Goal: Find specific page/section: Find specific page/section

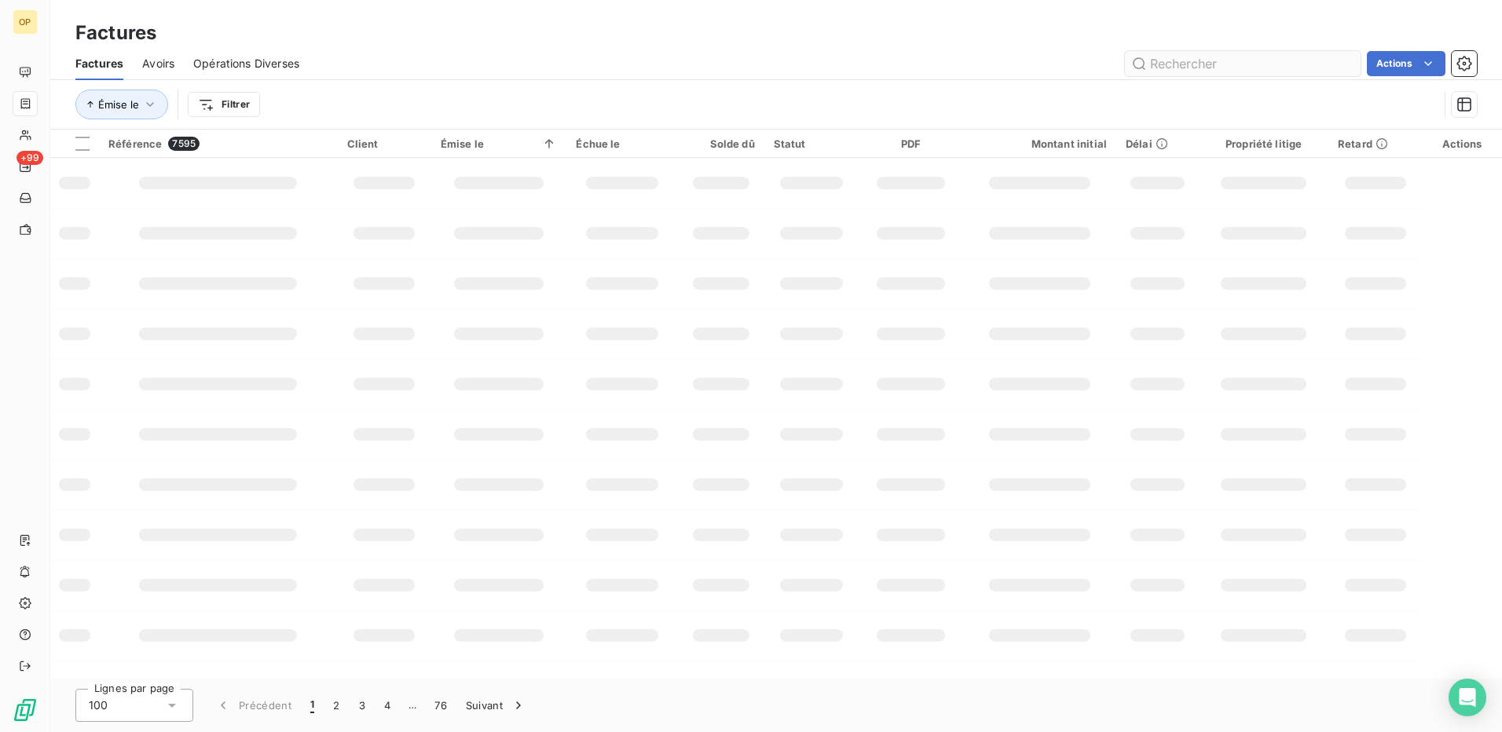
click at [1233, 62] on input "text" at bounding box center [1243, 63] width 236 height 25
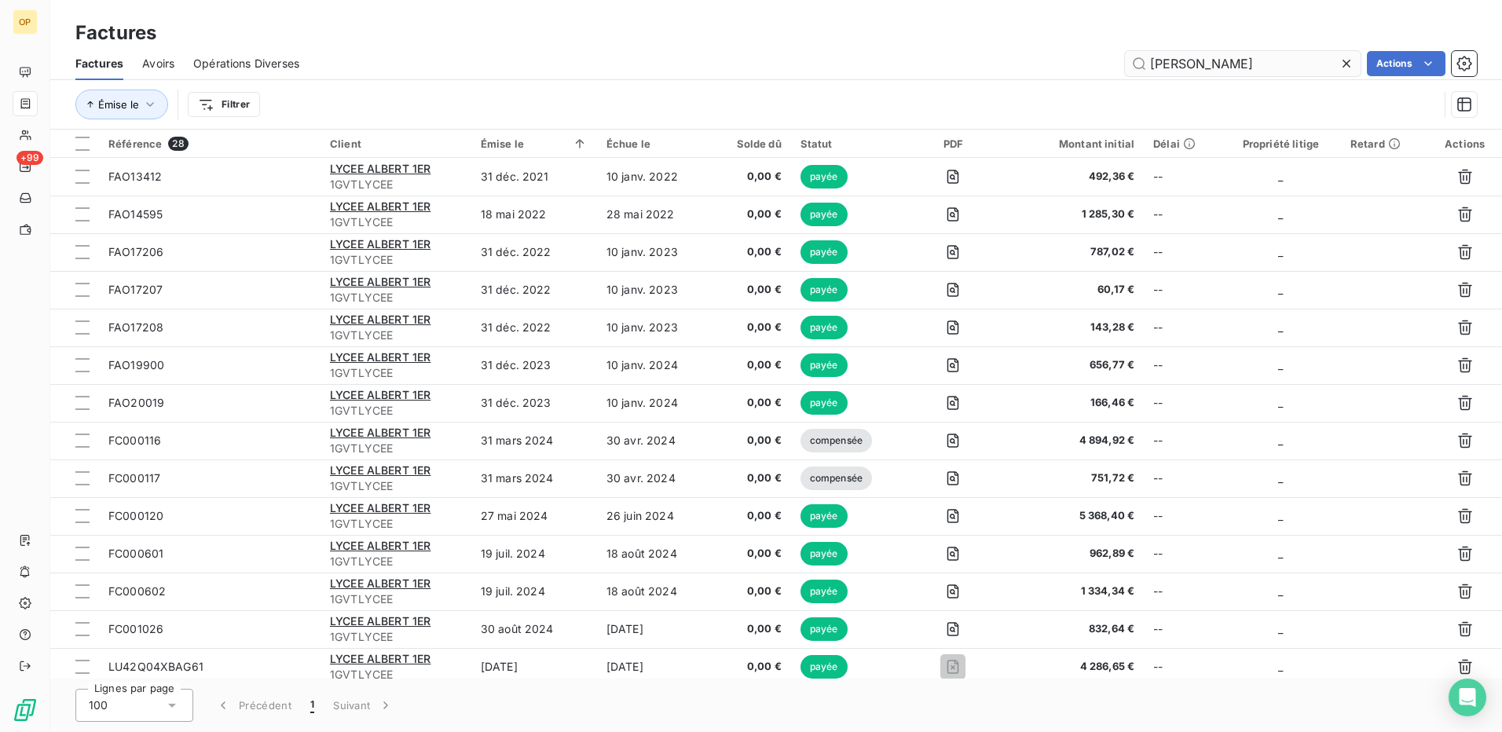
type input "[PERSON_NAME]"
click at [515, 139] on div "Émise le" at bounding box center [534, 143] width 107 height 13
click at [577, 145] on html "OP +99 Factures Factures Avoirs Opérations Diverses lycee albert Actions Émise …" at bounding box center [751, 366] width 1502 height 732
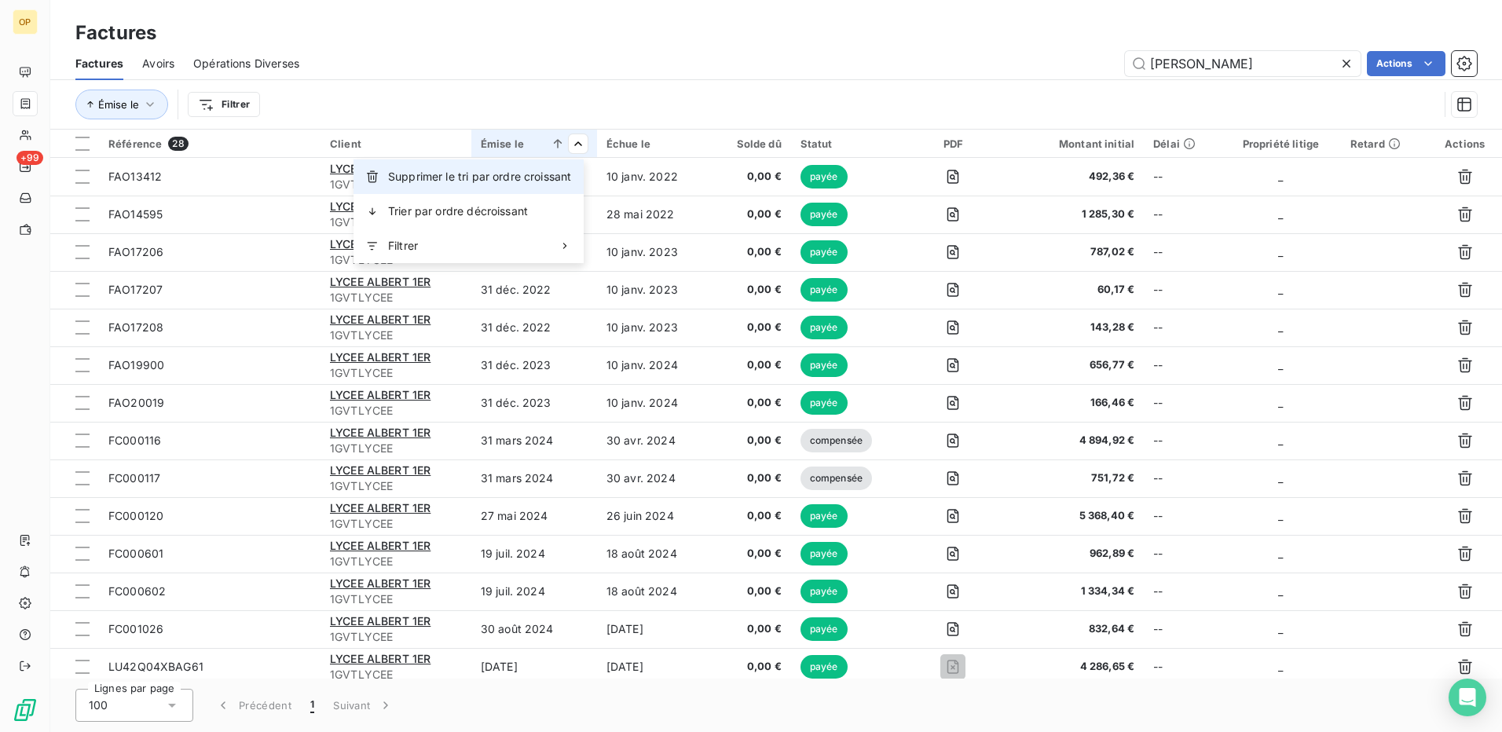
click at [507, 179] on span "Supprimer le tri par ordre croissant" at bounding box center [479, 177] width 183 height 16
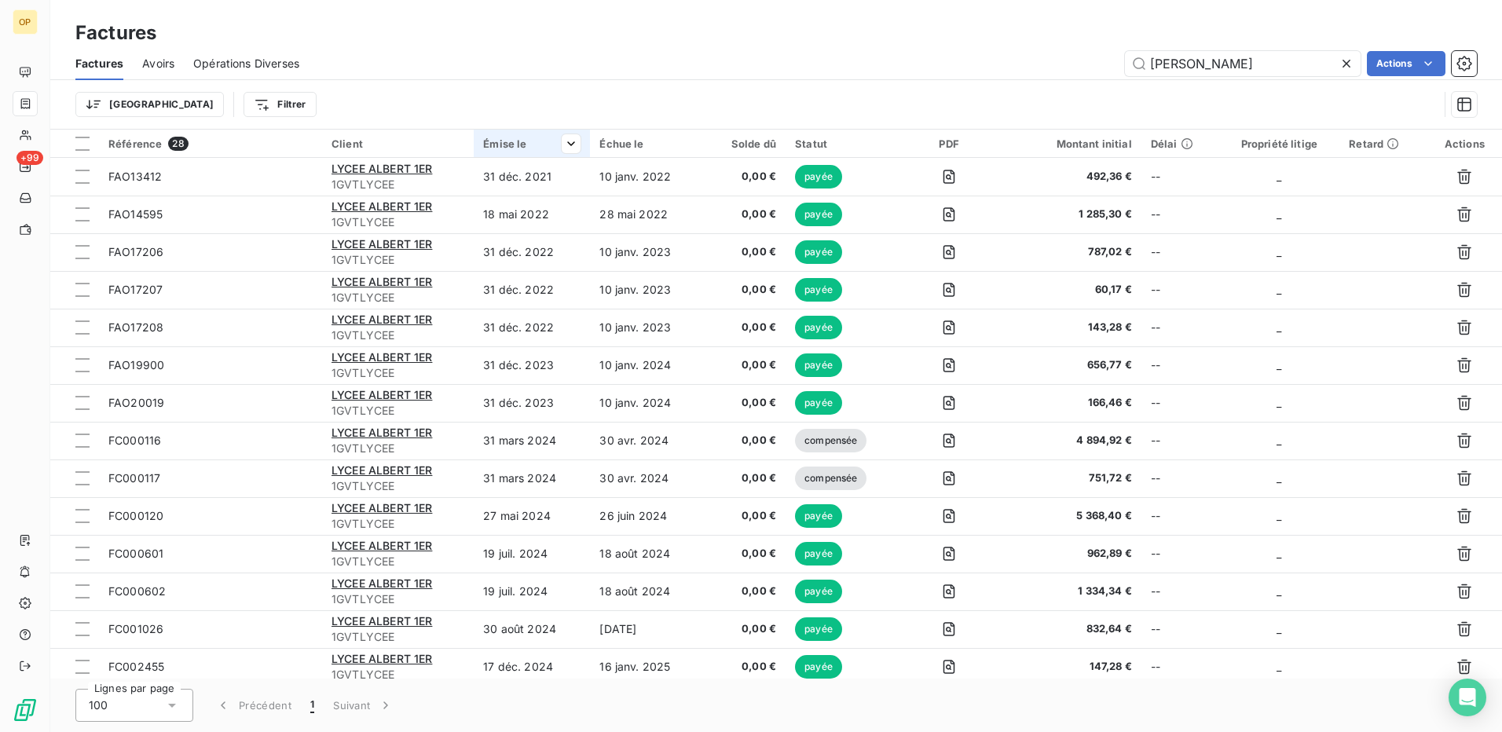
click at [529, 146] on div "Émise le" at bounding box center [531, 143] width 97 height 13
click at [504, 179] on span "Trier par ordre croissant" at bounding box center [490, 177] width 126 height 16
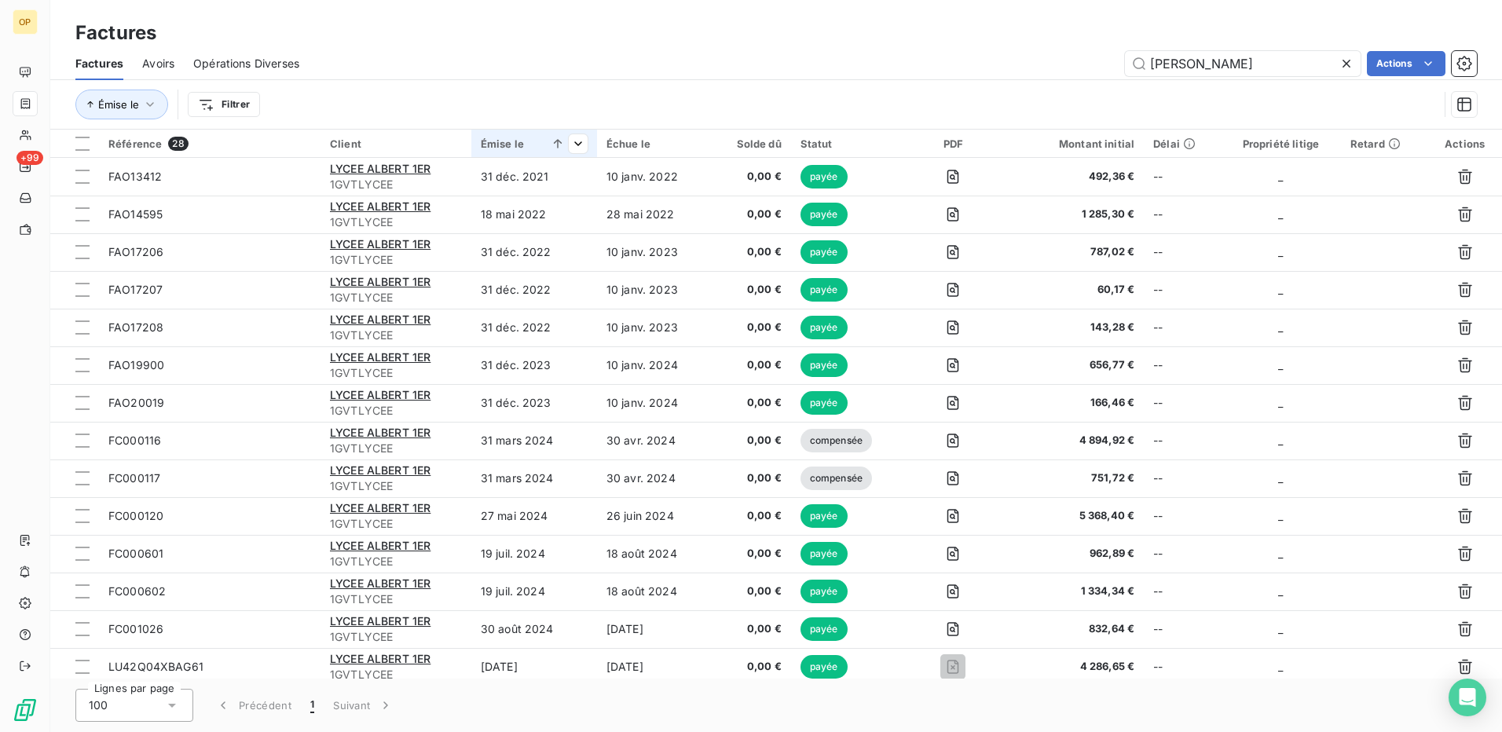
click at [518, 145] on div "Émise le" at bounding box center [534, 143] width 107 height 13
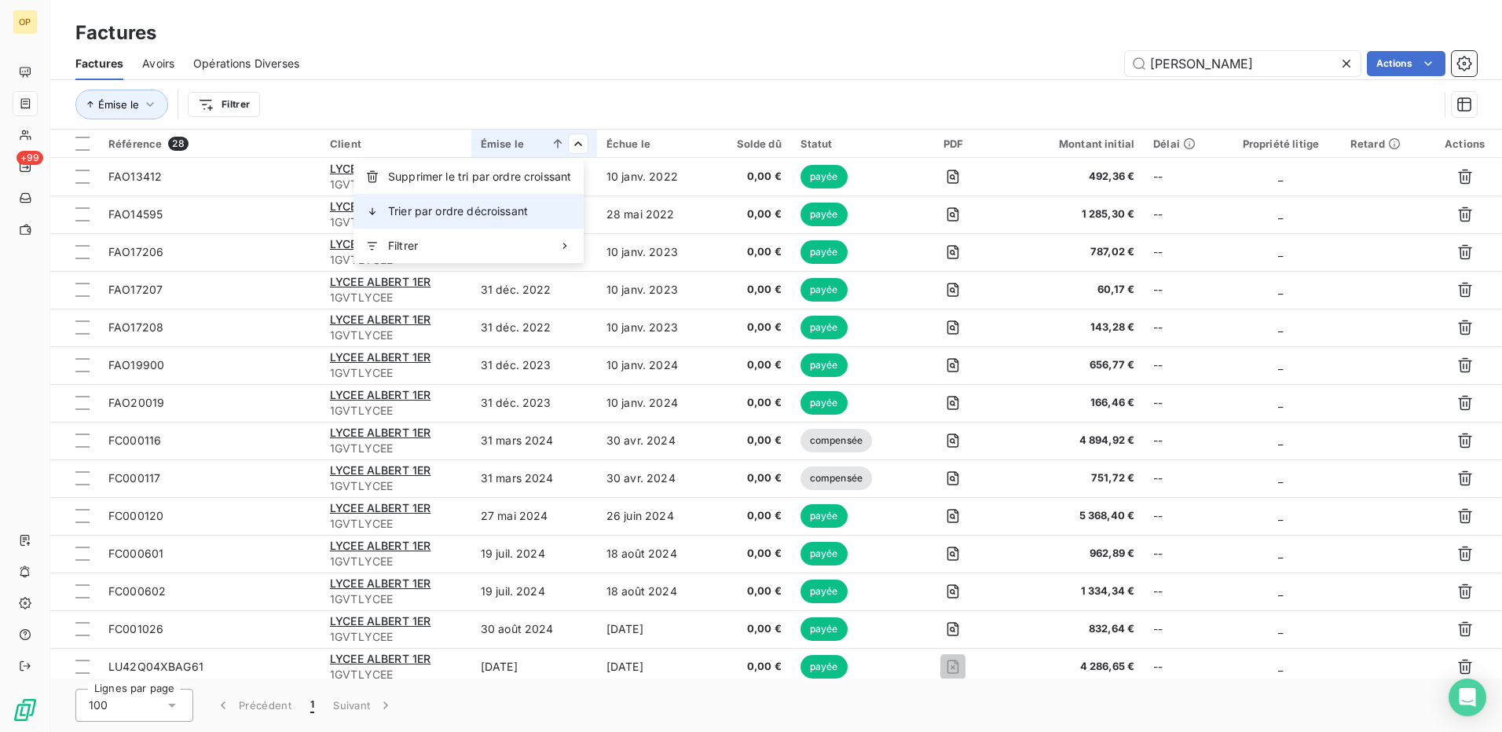
click at [538, 209] on div "Trier par ordre décroissant" at bounding box center [469, 211] width 230 height 35
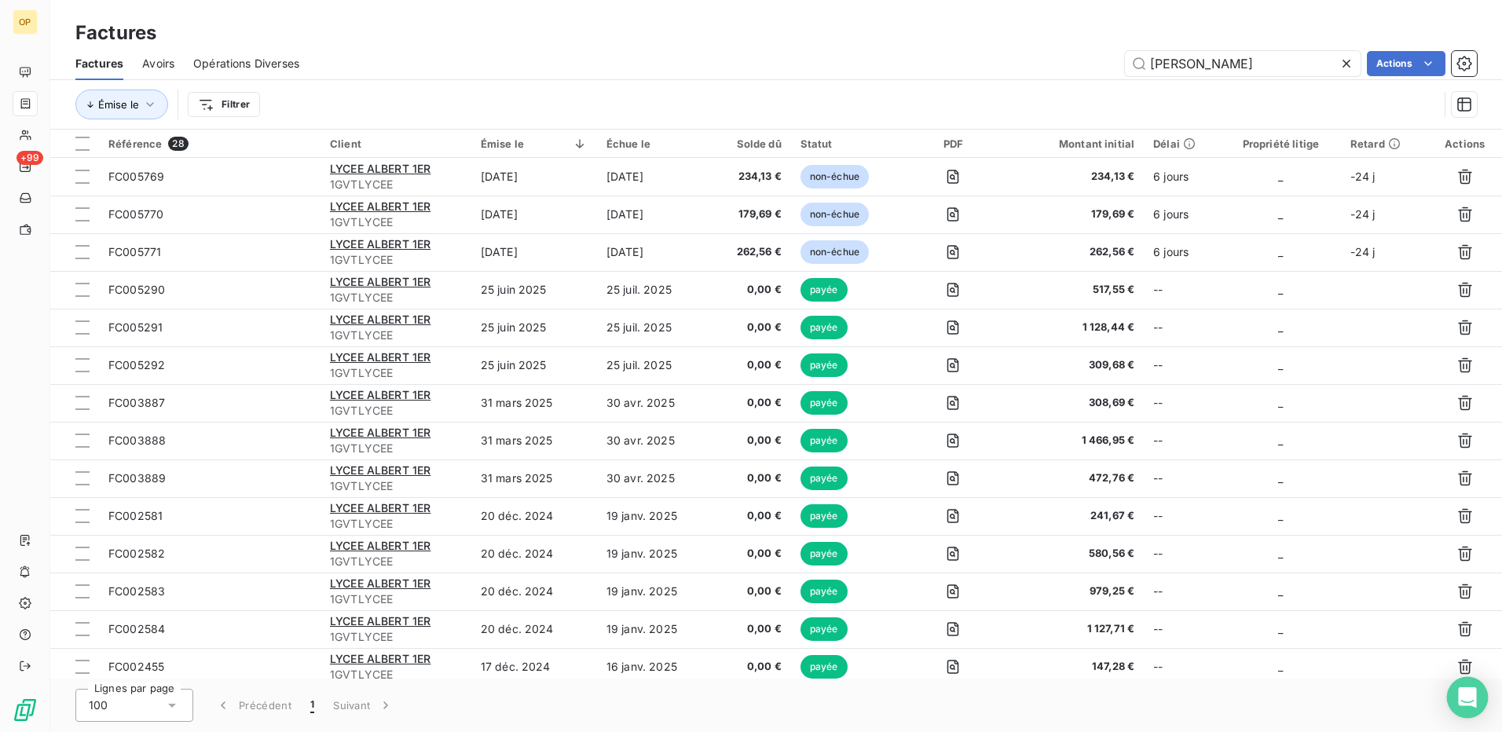
click at [1476, 699] on div "Open Intercom Messenger" at bounding box center [1468, 698] width 42 height 42
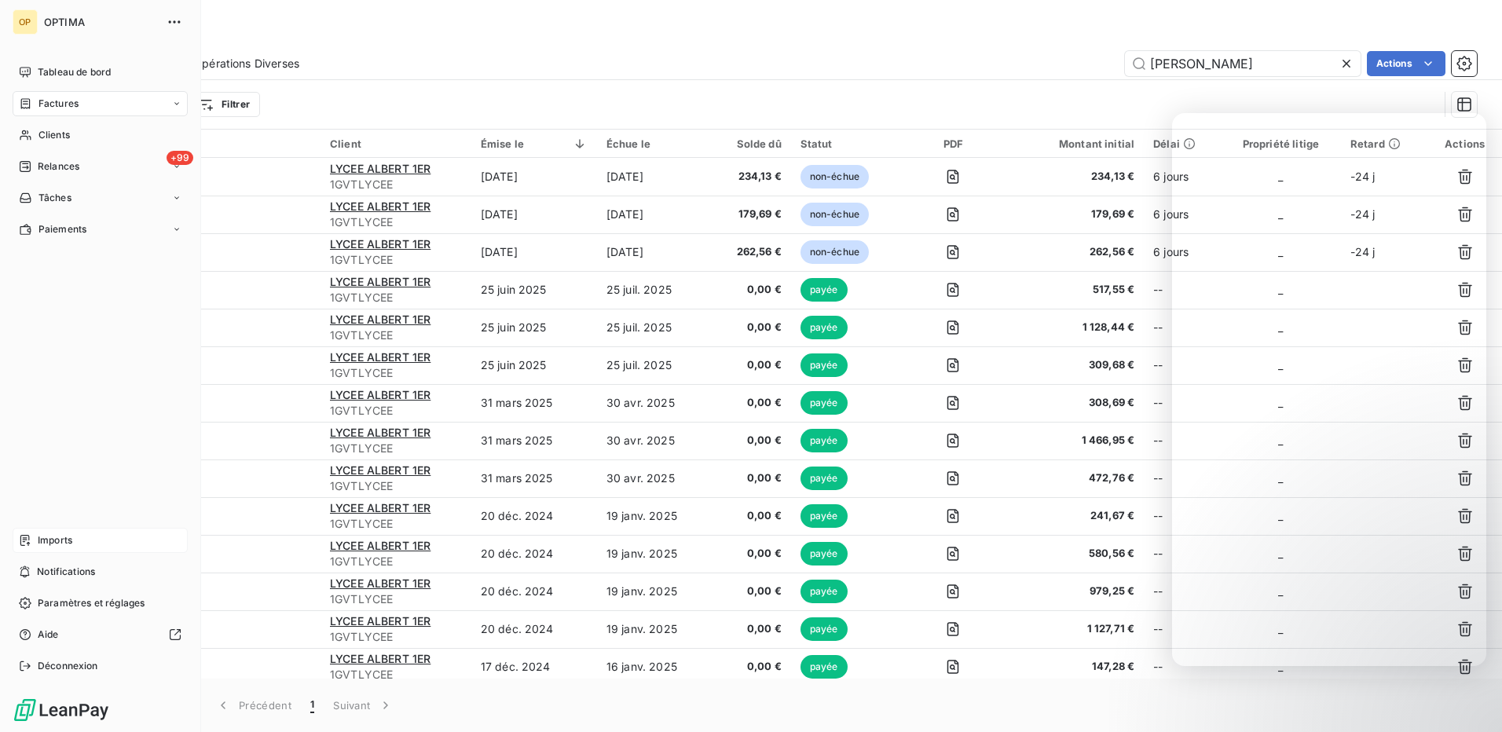
click at [60, 542] on span "Imports" at bounding box center [55, 540] width 35 height 14
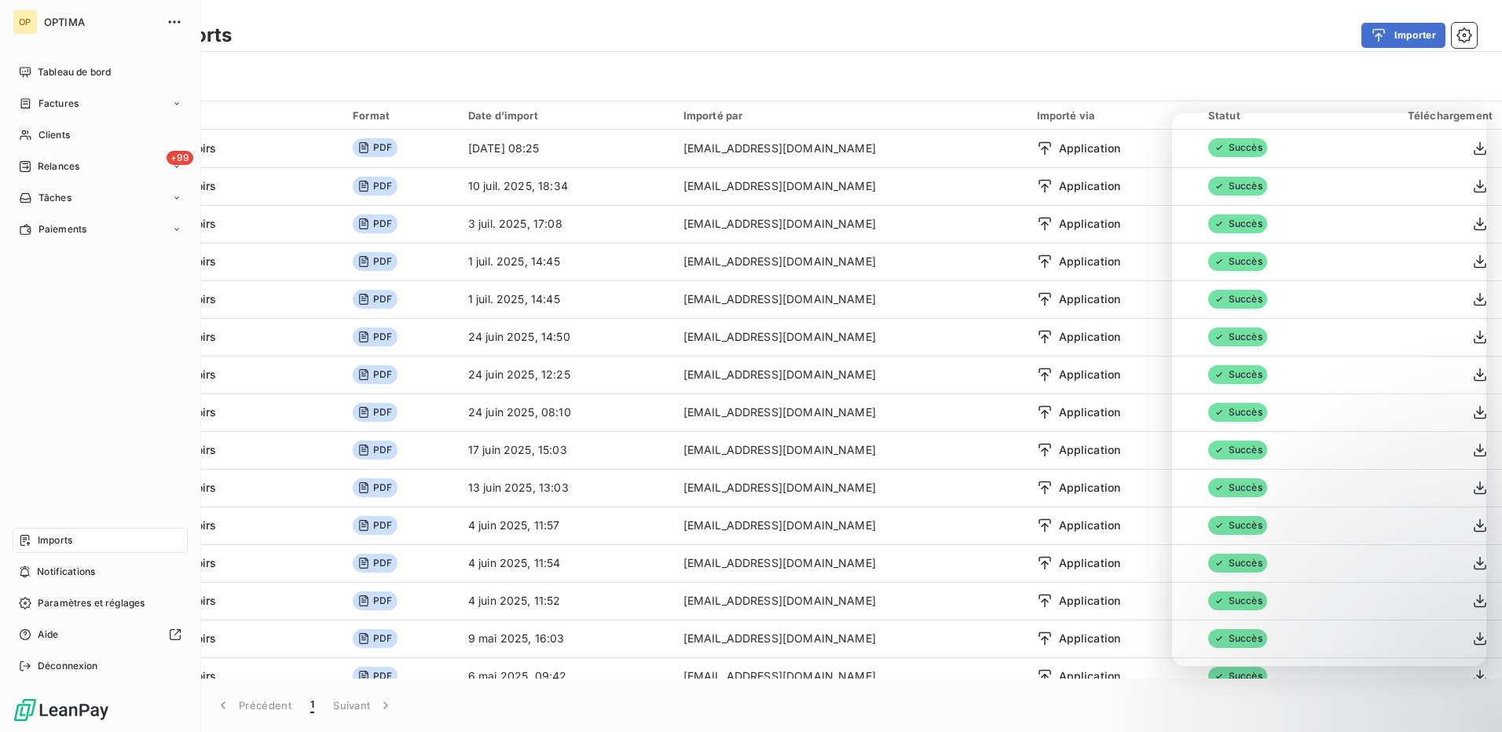
click at [49, 544] on span "Imports" at bounding box center [55, 540] width 35 height 14
click at [52, 605] on span "Paramètres et réglages" at bounding box center [91, 603] width 107 height 14
